Goal: Find specific page/section: Find specific page/section

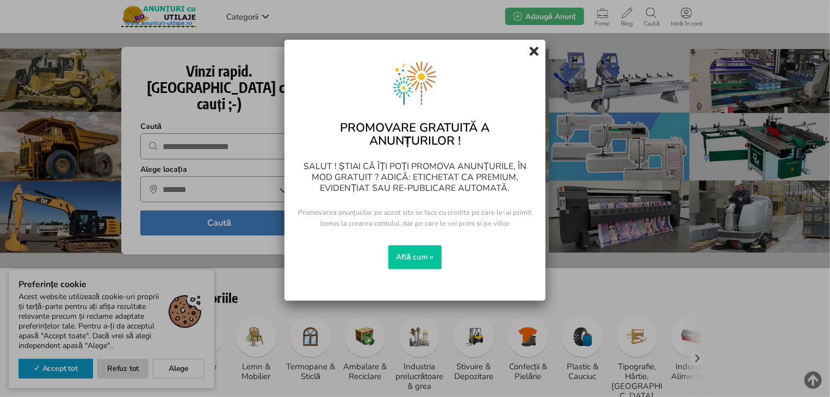
click at [537, 44] on div at bounding box center [533, 50] width 17 height 17
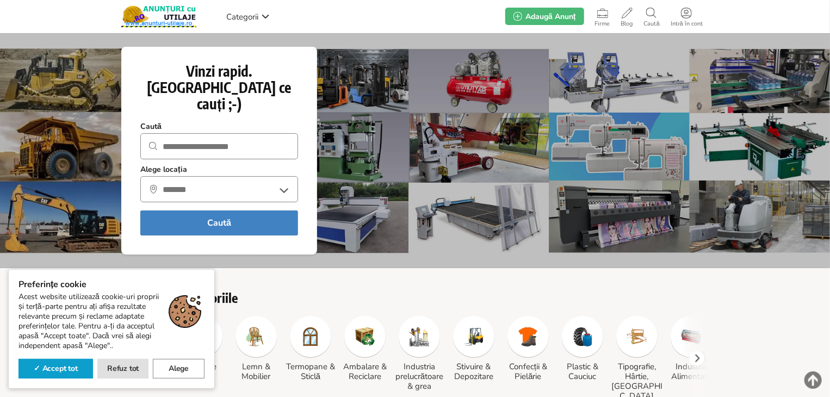
click at [170, 371] on link "Alege" at bounding box center [179, 369] width 52 height 20
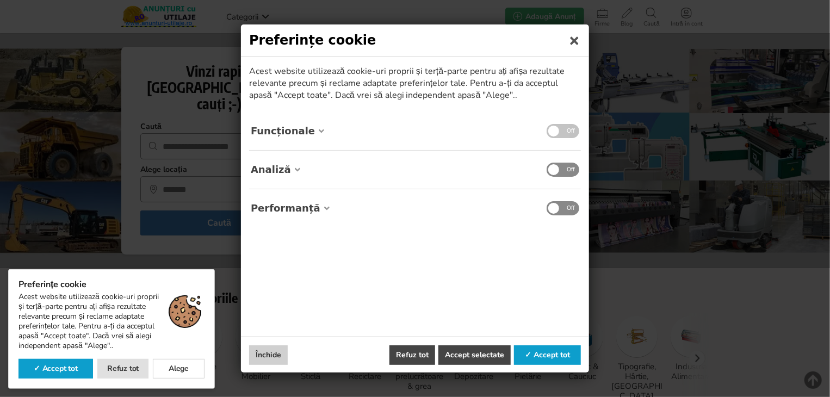
click at [578, 30] on div at bounding box center [574, 41] width 22 height 22
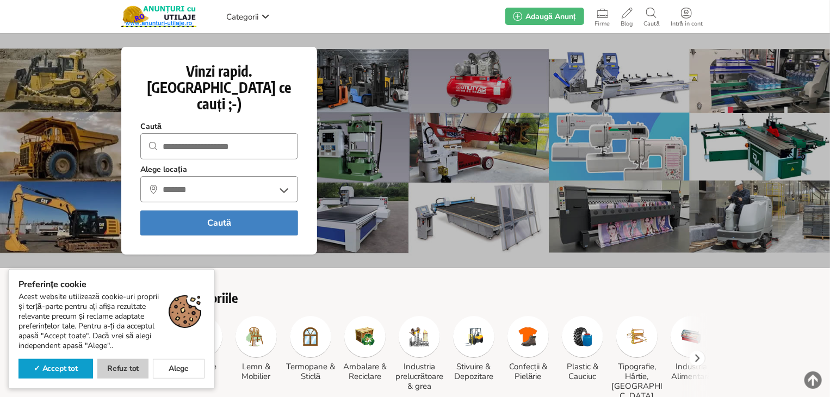
click at [132, 373] on link "Refuz tot" at bounding box center [123, 369] width 52 height 20
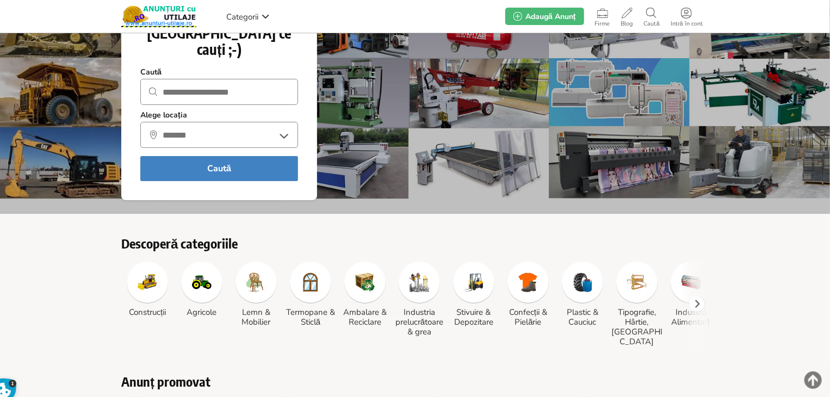
scroll to position [217, 0]
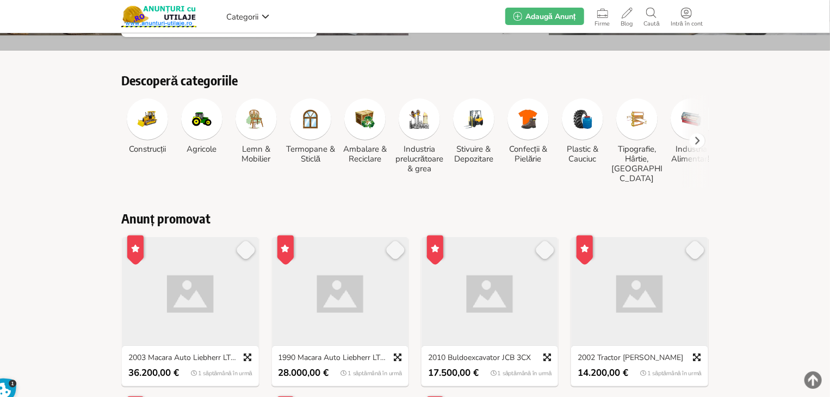
click at [155, 144] on h3 "Construcții" at bounding box center [147, 149] width 52 height 10
